Goal: Task Accomplishment & Management: Manage account settings

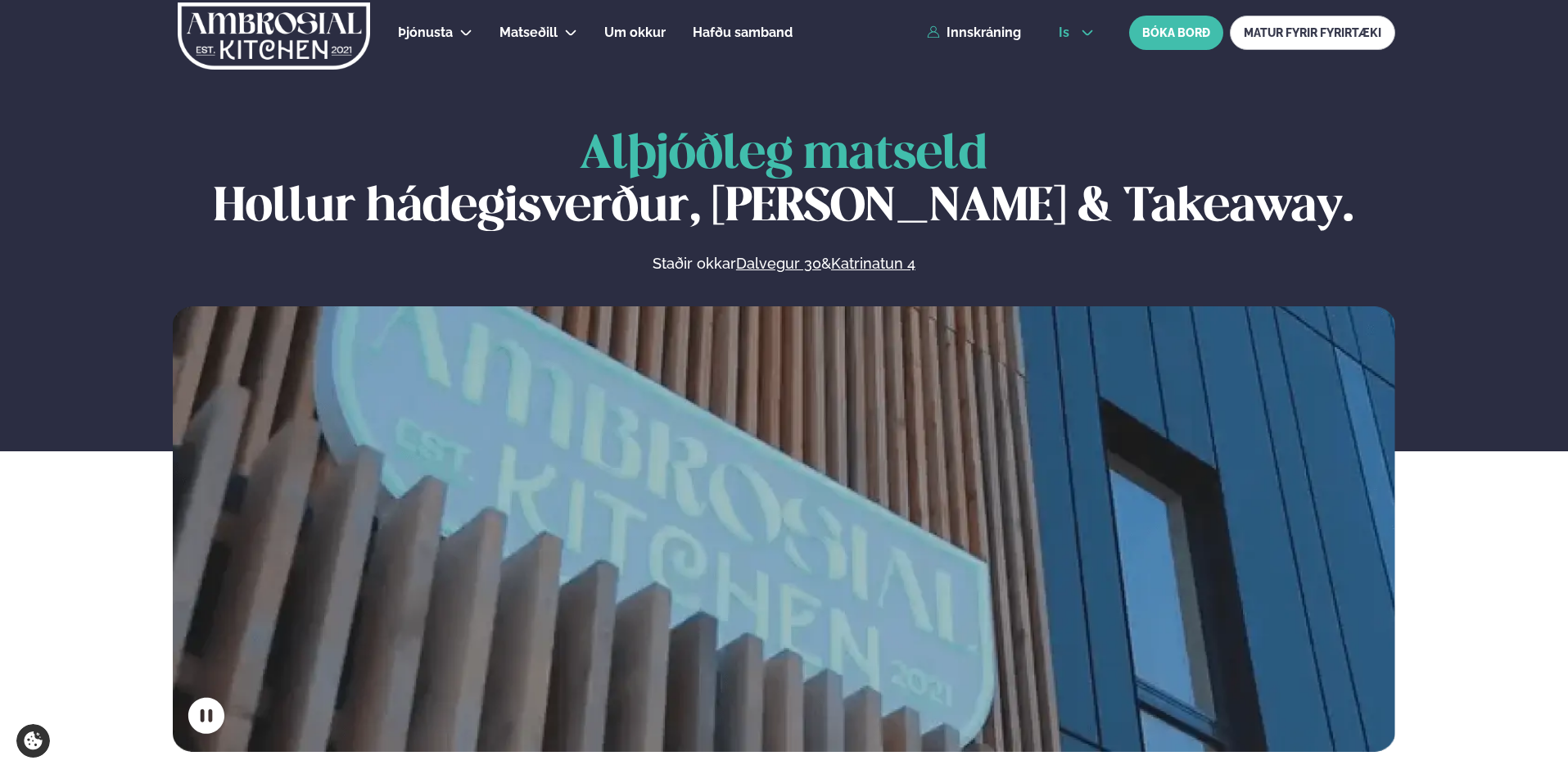
click at [1082, 32] on icon at bounding box center [1087, 32] width 13 height 13
click at [1074, 69] on link "en" at bounding box center [1076, 62] width 62 height 32
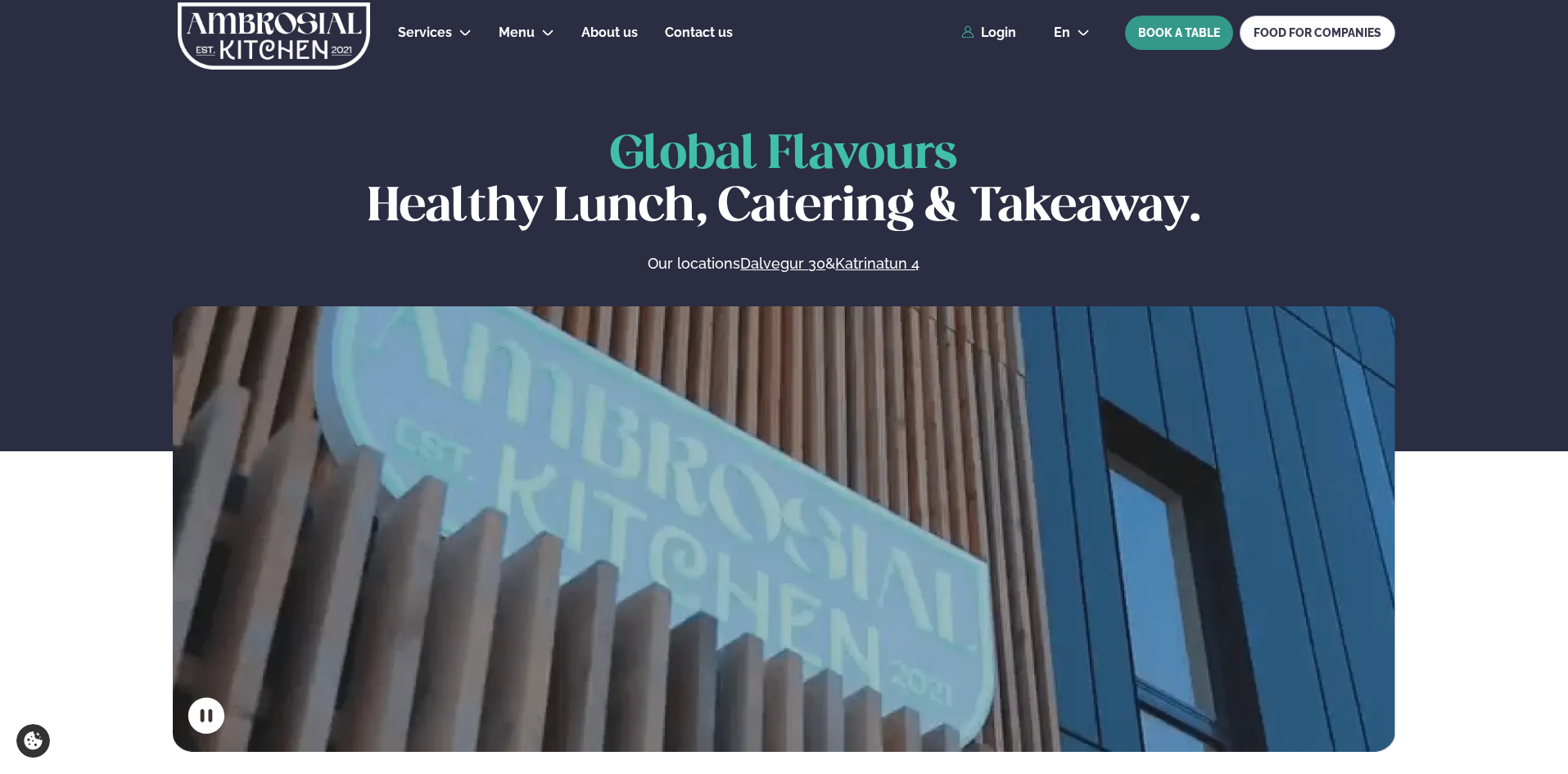
click at [1190, 32] on button "BOOK A TABLE" at bounding box center [1179, 32] width 108 height 34
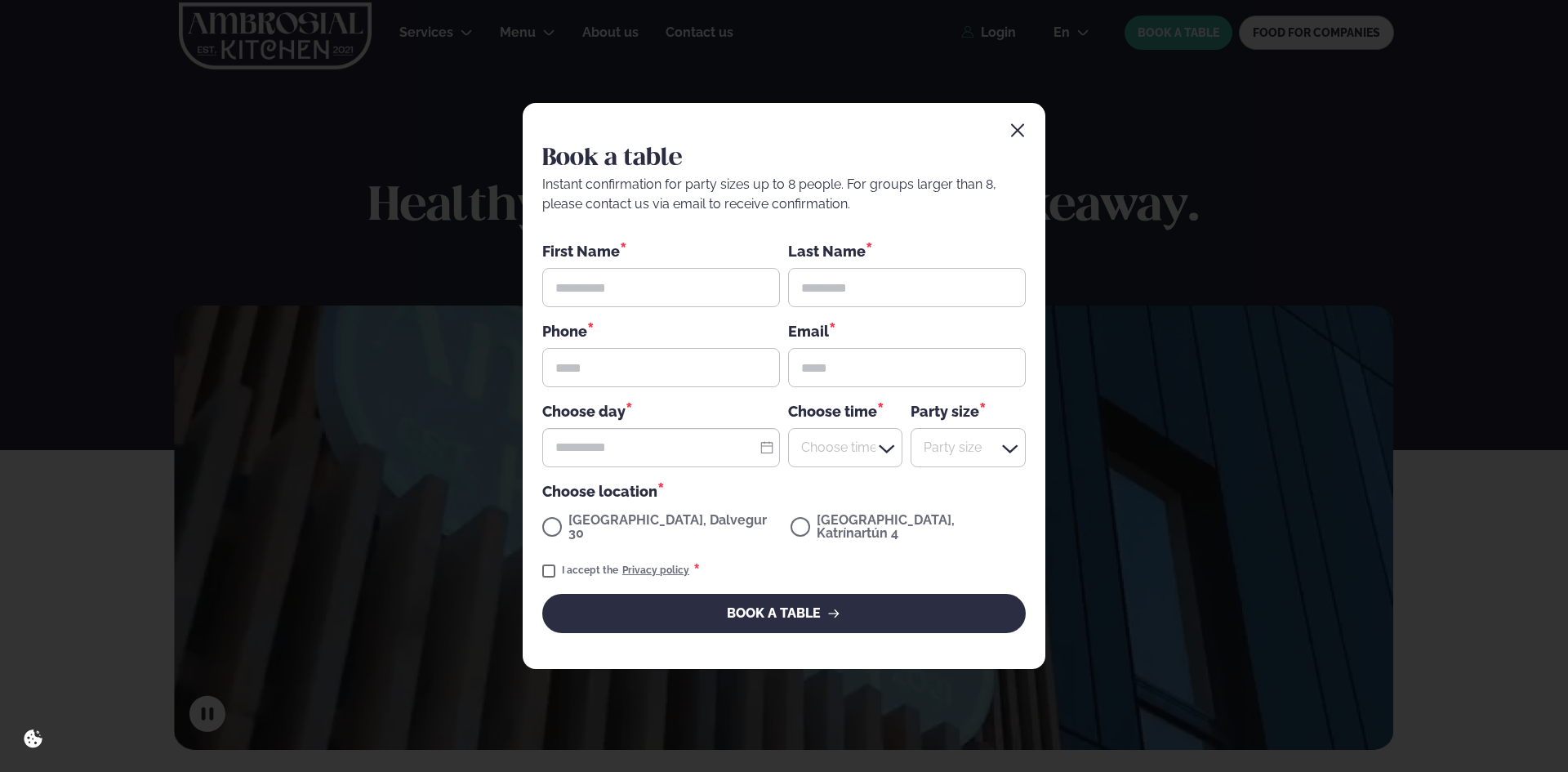
click at [1022, 139] on icon "button" at bounding box center [1017, 130] width 17 height 17
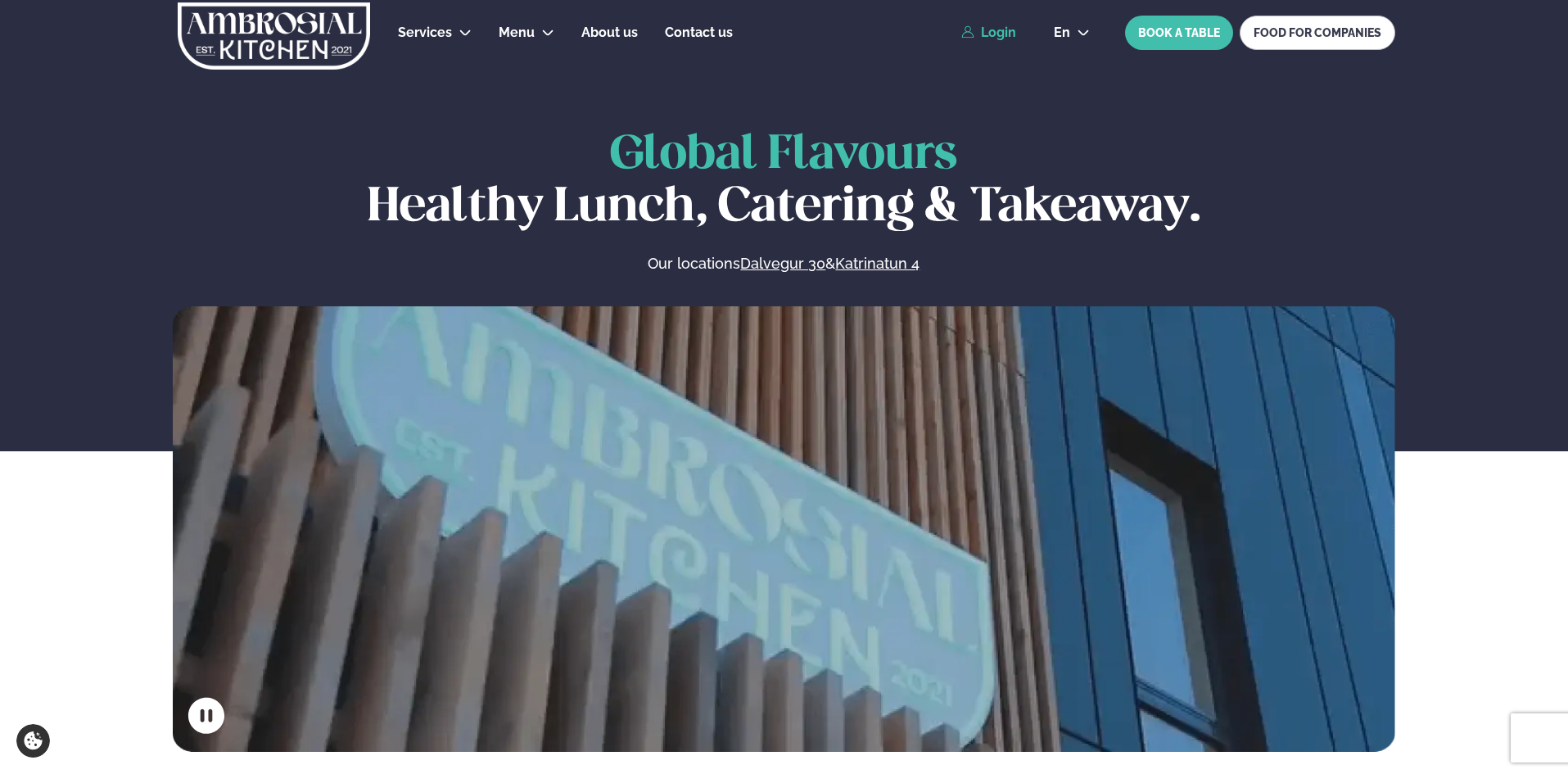
click at [1002, 26] on link "Login" at bounding box center [988, 32] width 55 height 15
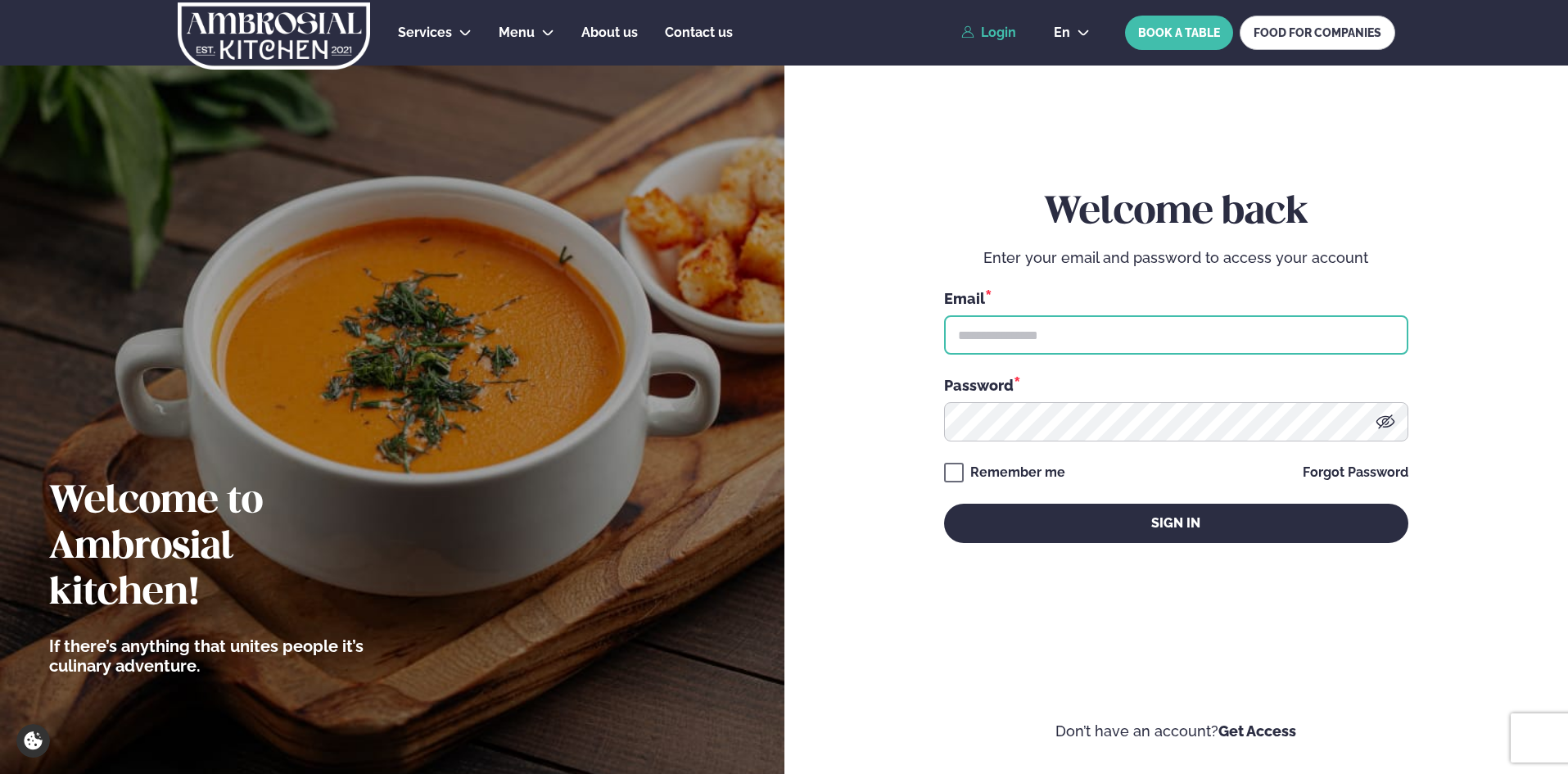
type input "**********"
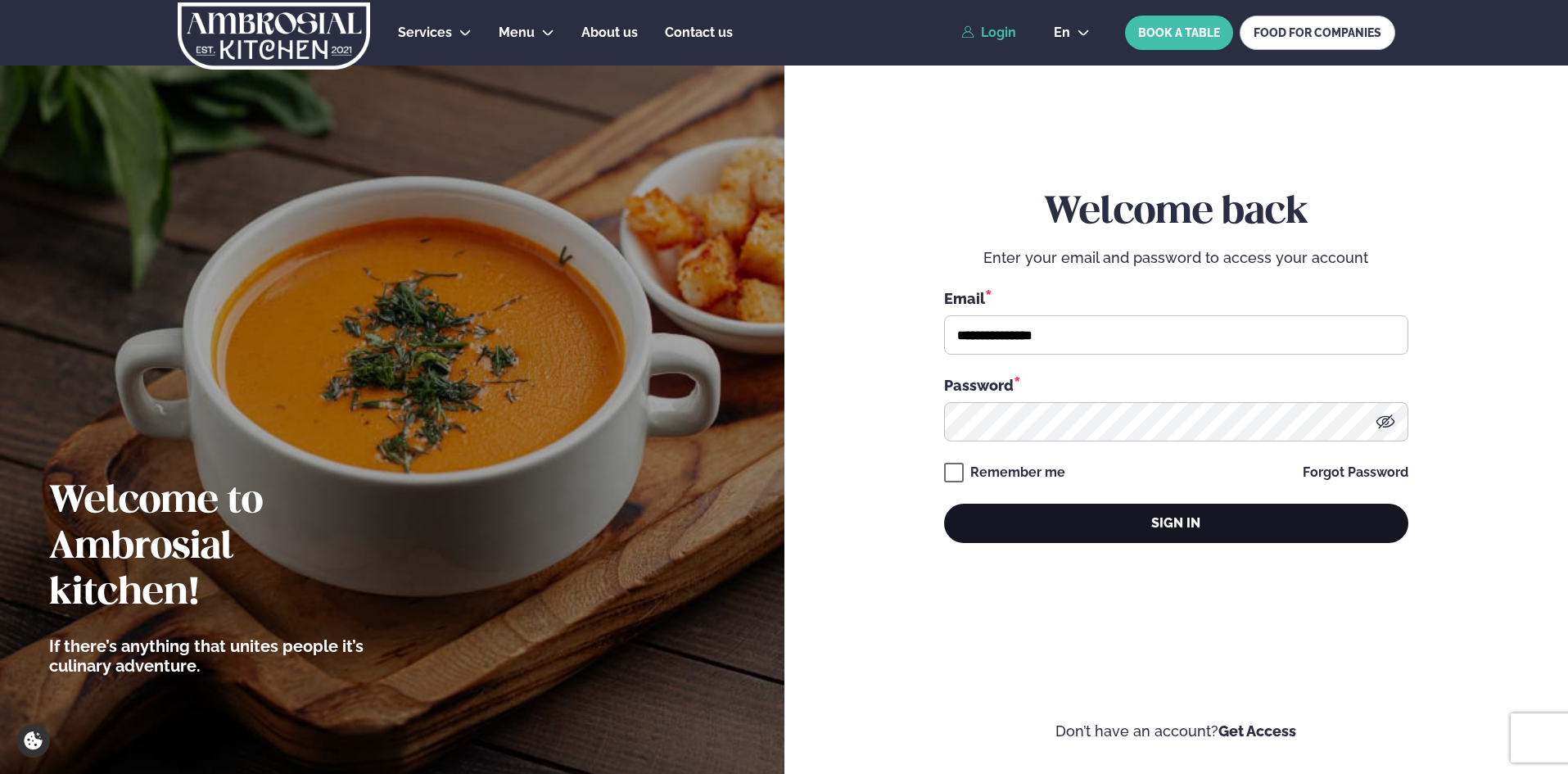
click at [1136, 524] on button "Sign in" at bounding box center [1176, 523] width 464 height 39
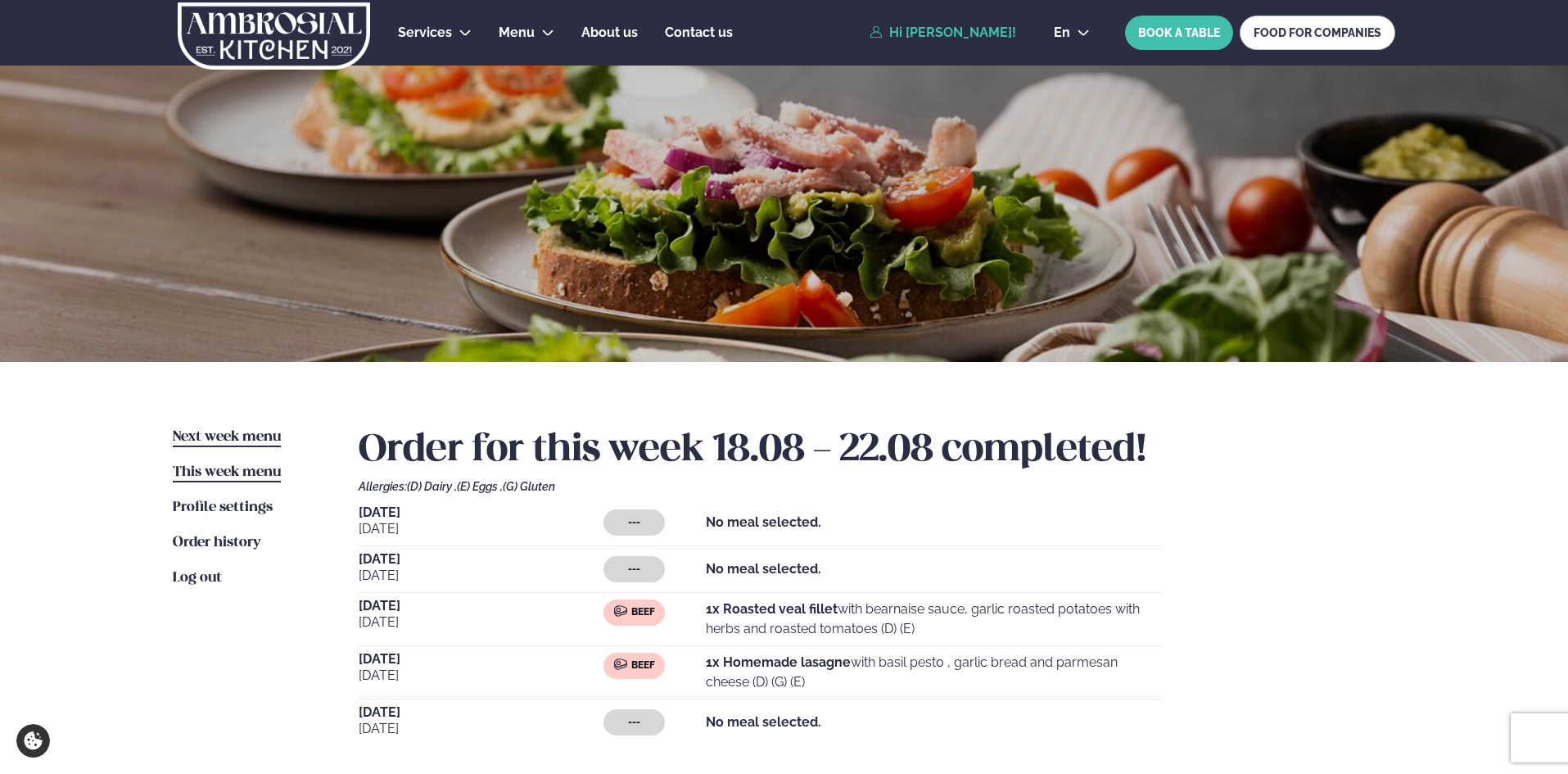
click at [228, 435] on span "Next week menu" at bounding box center [227, 437] width 108 height 14
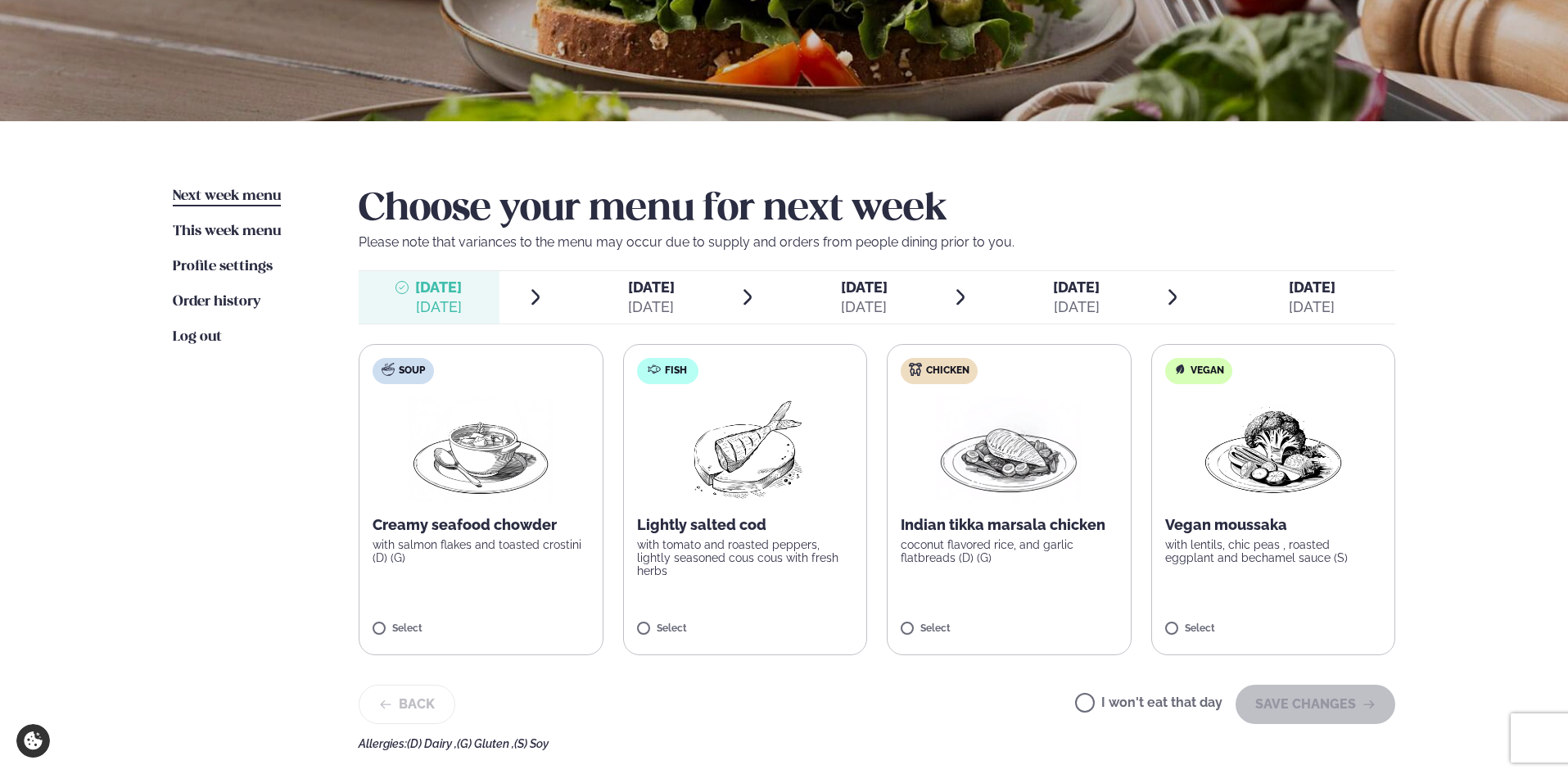
scroll to position [245, 0]
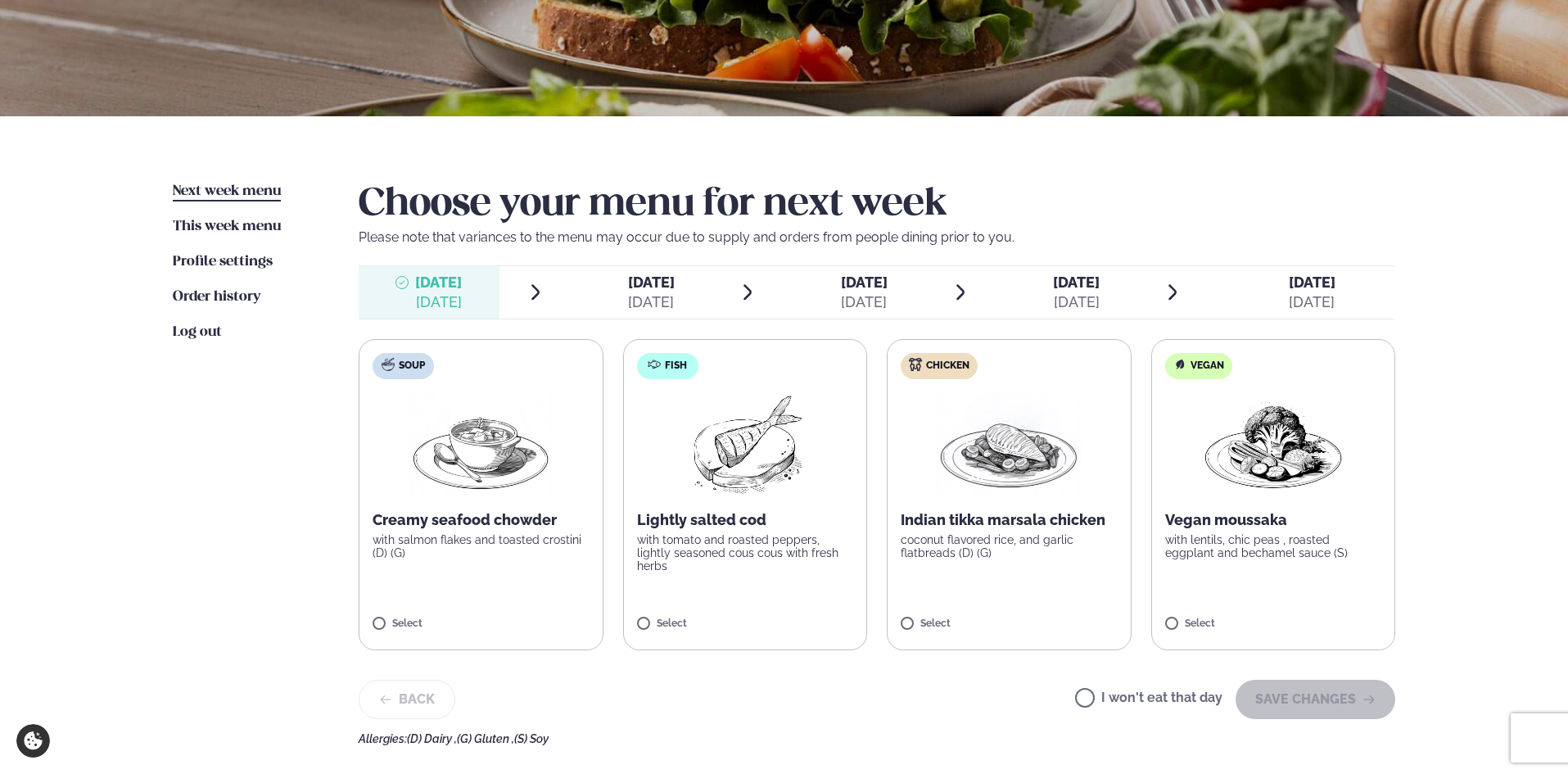
click at [840, 284] on span "[DATE]" at bounding box center [864, 283] width 47 height 18
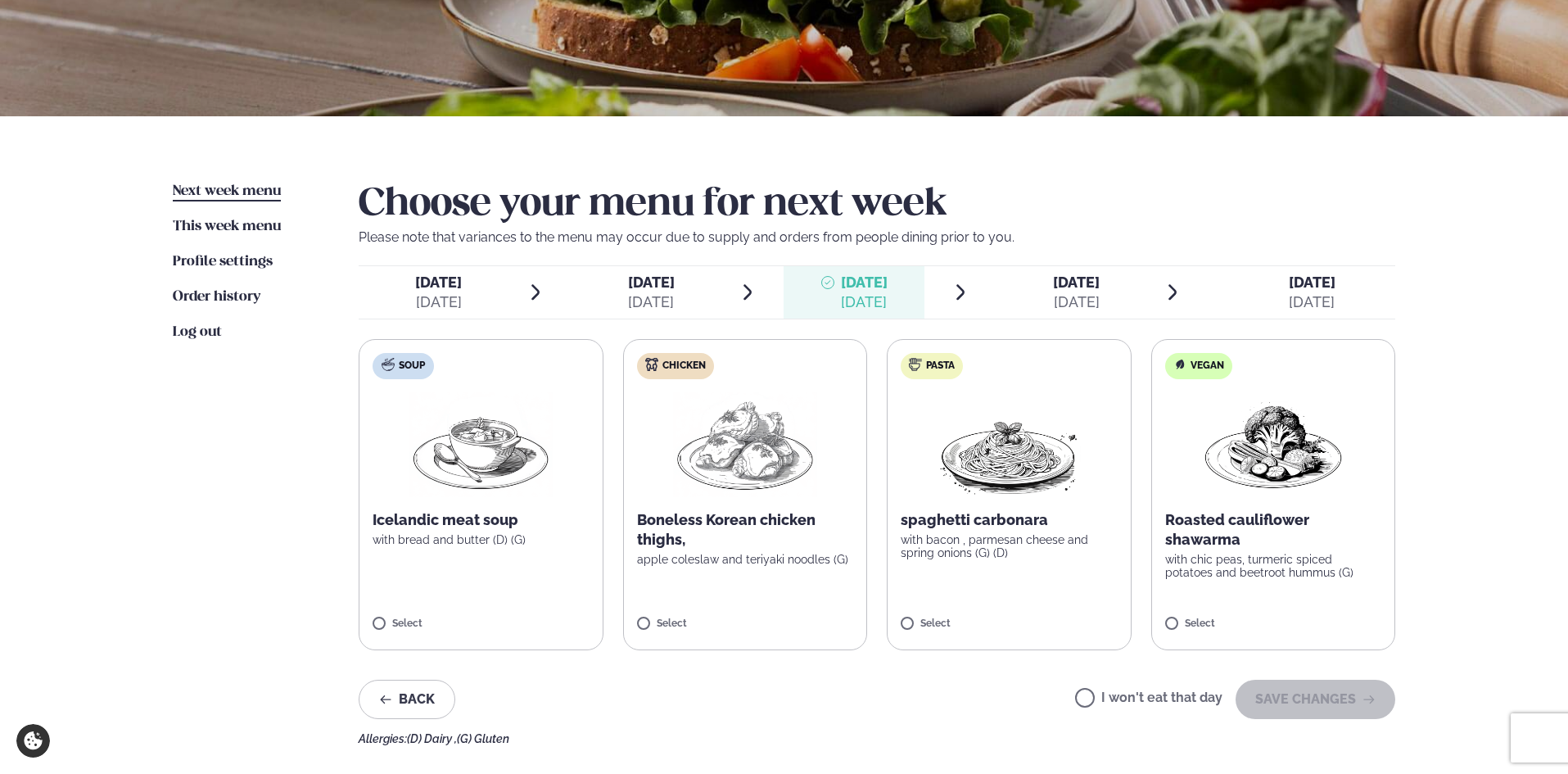
scroll to position [328, 0]
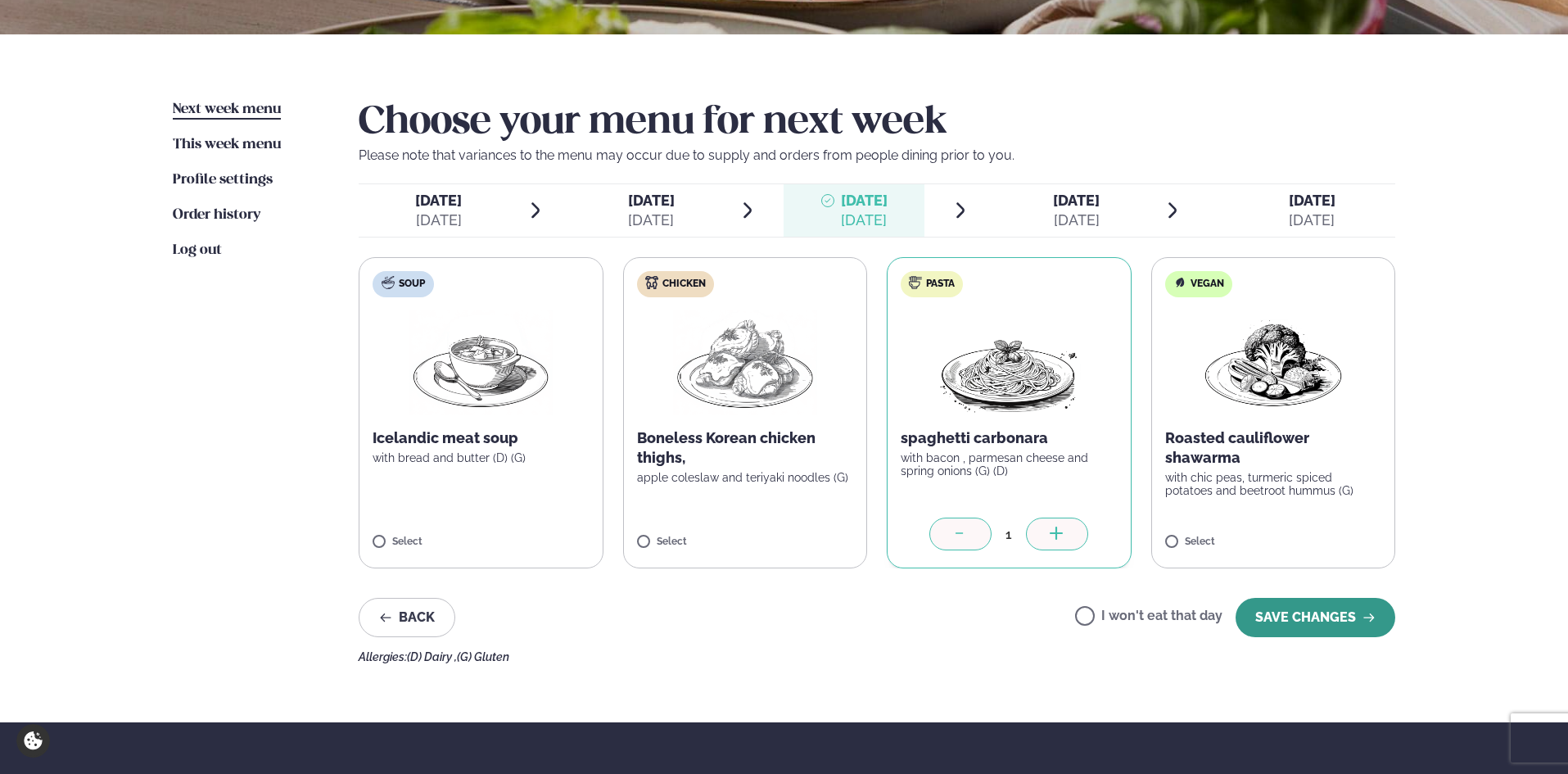
click at [1351, 614] on button "SAVE CHANGES" at bounding box center [1315, 618] width 160 height 39
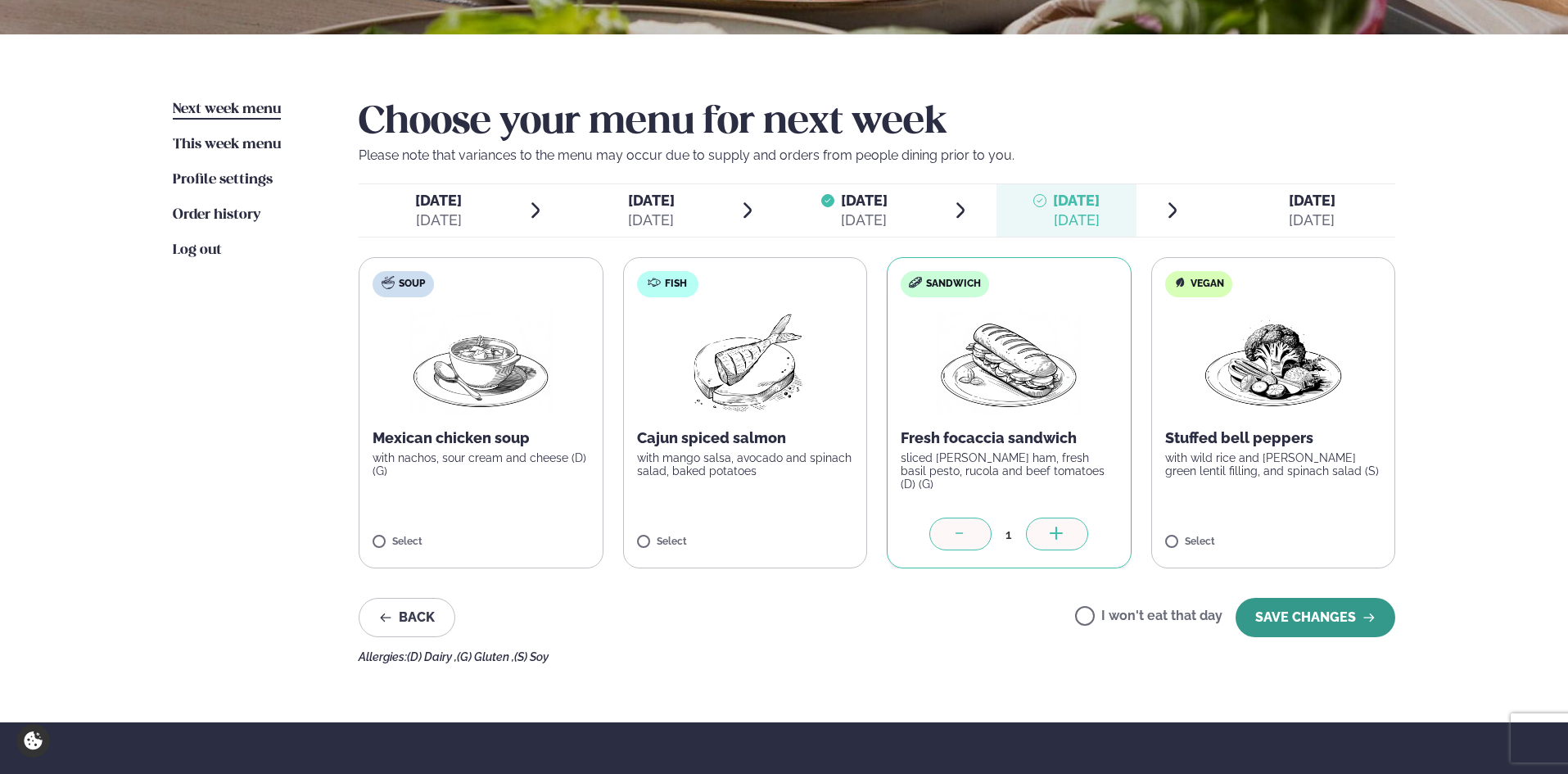
click at [1312, 613] on button "SAVE CHANGES" at bounding box center [1315, 618] width 160 height 39
